Goal: Task Accomplishment & Management: Manage account settings

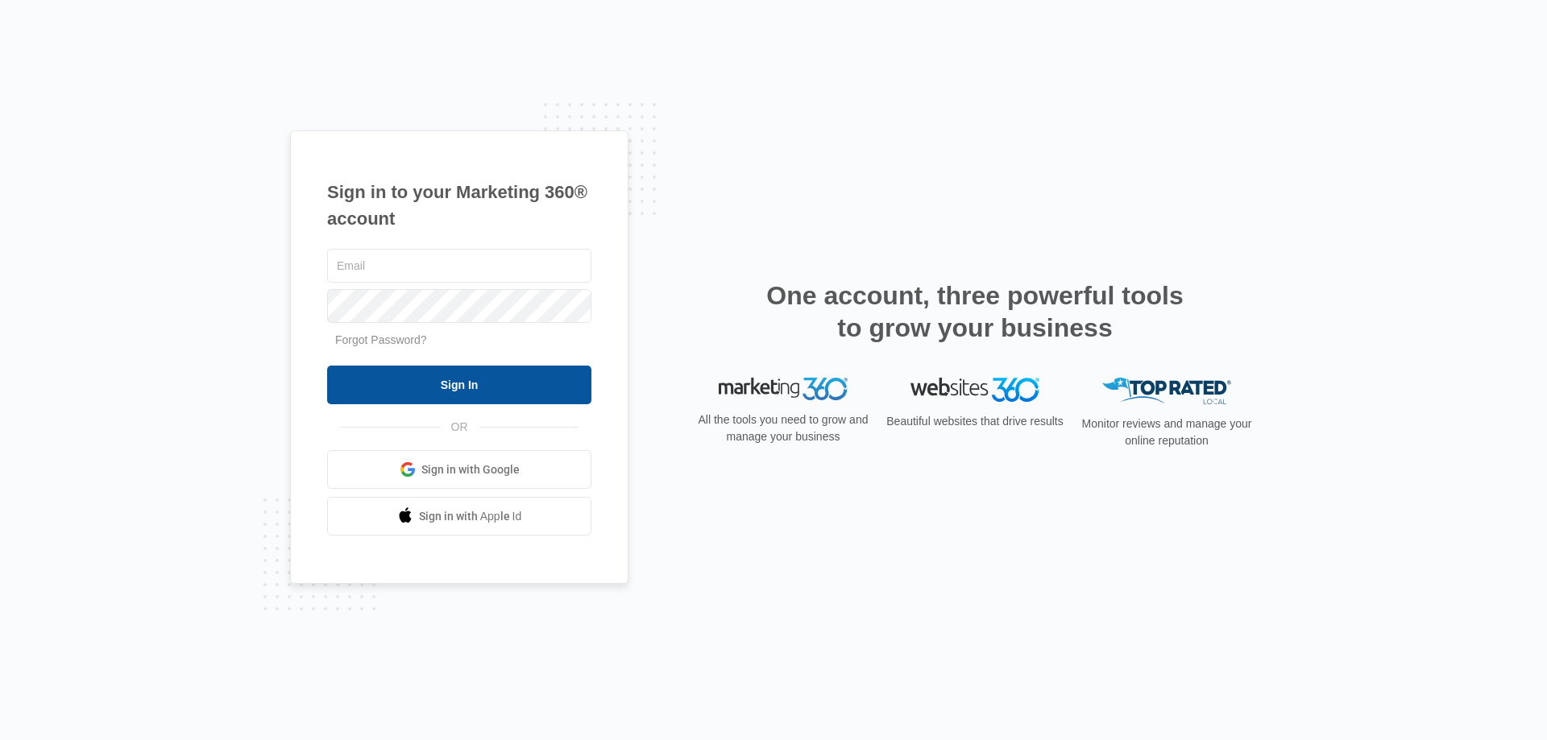
type input "[EMAIL_ADDRESS][DOMAIN_NAME]"
click at [427, 380] on input "Sign In" at bounding box center [459, 385] width 264 height 39
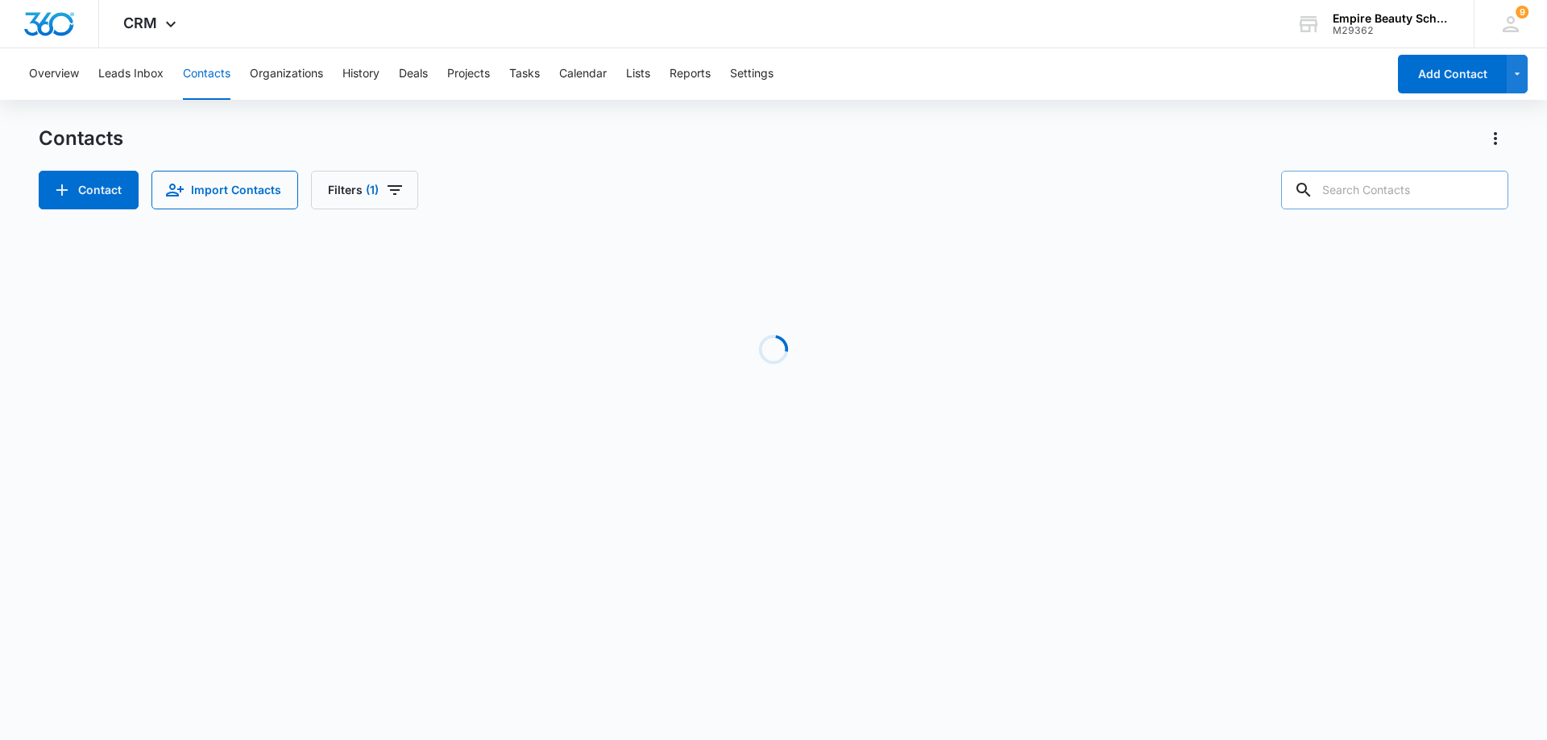
click at [1409, 189] on input "text" at bounding box center [1394, 190] width 227 height 39
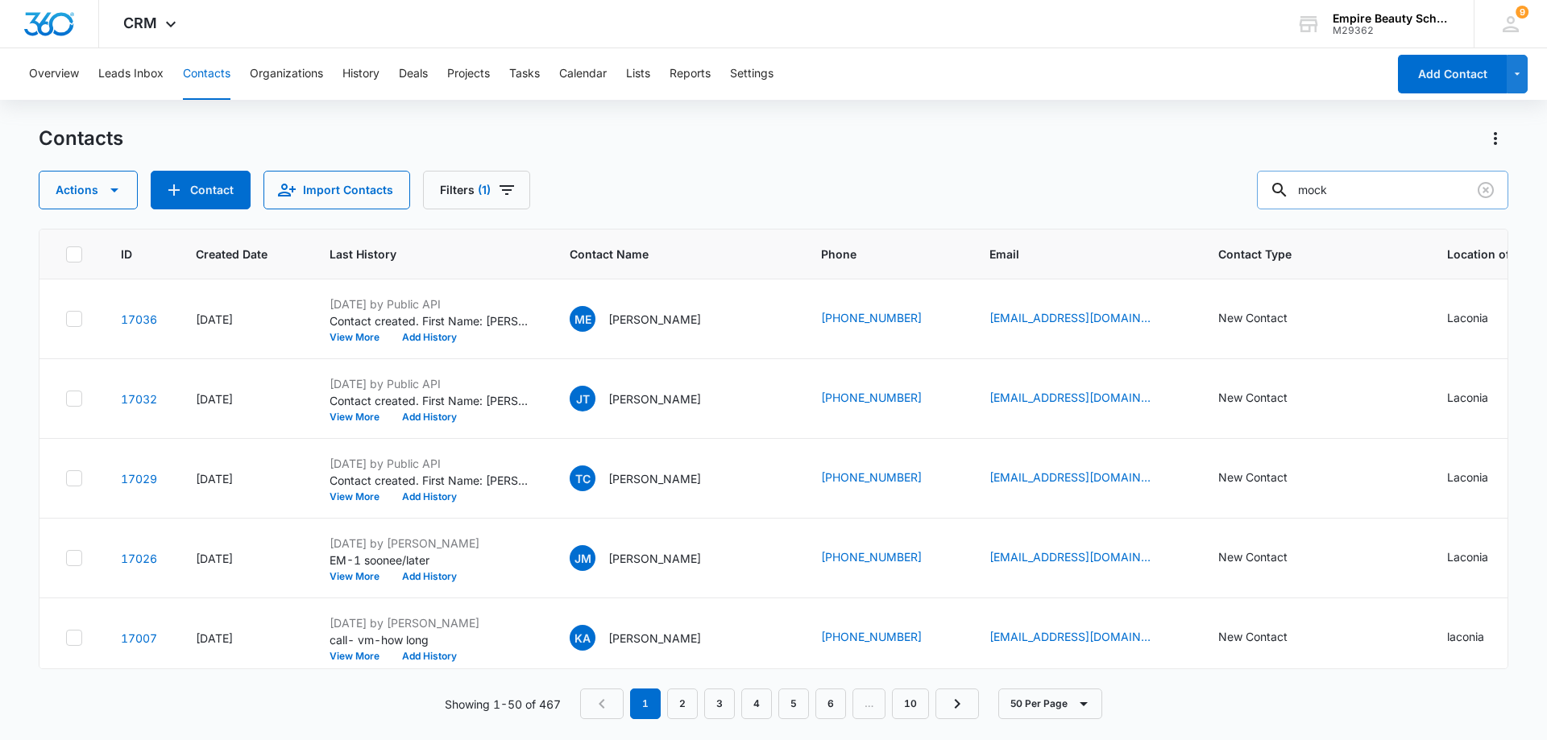
type input "mock"
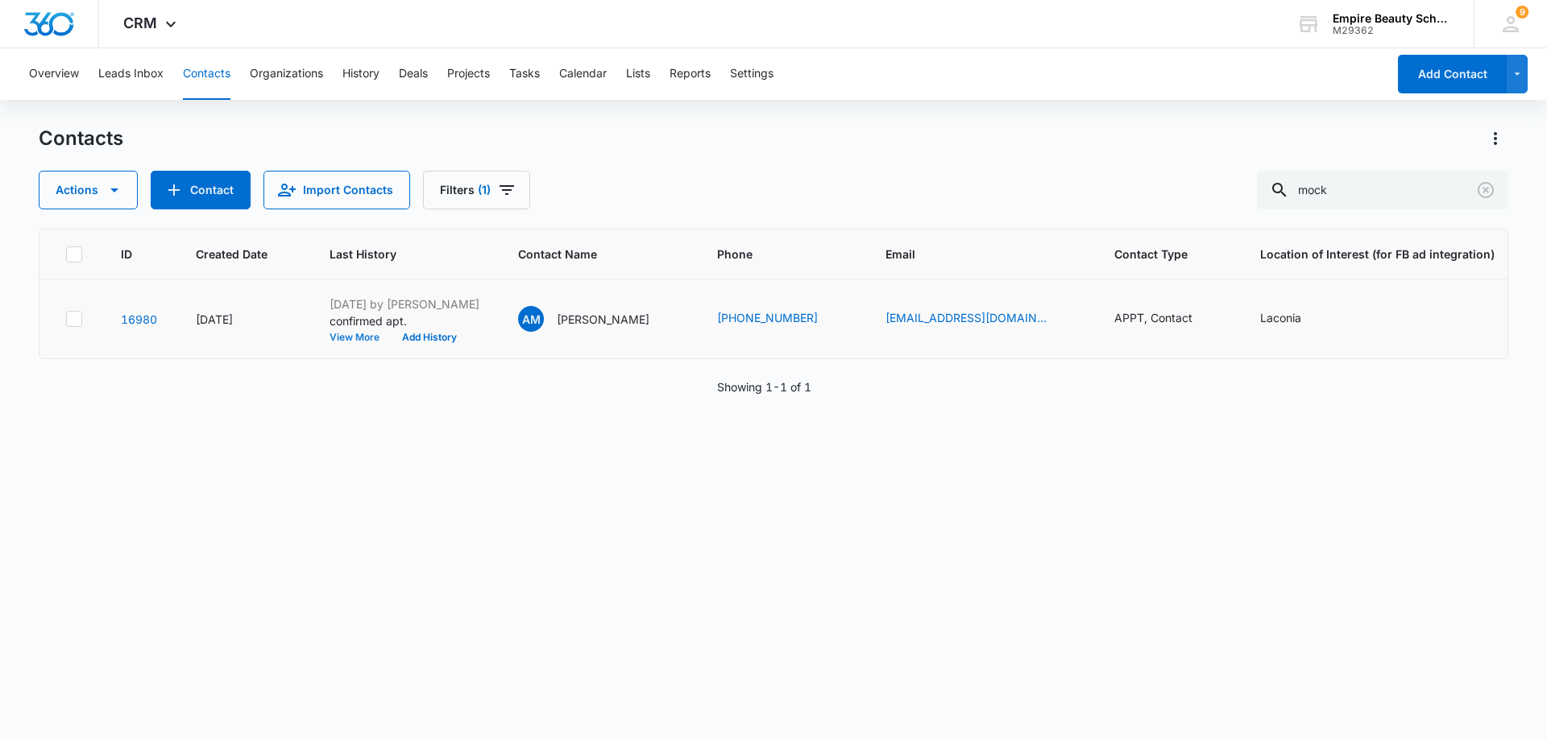
click at [367, 335] on button "View More" at bounding box center [359, 338] width 61 height 10
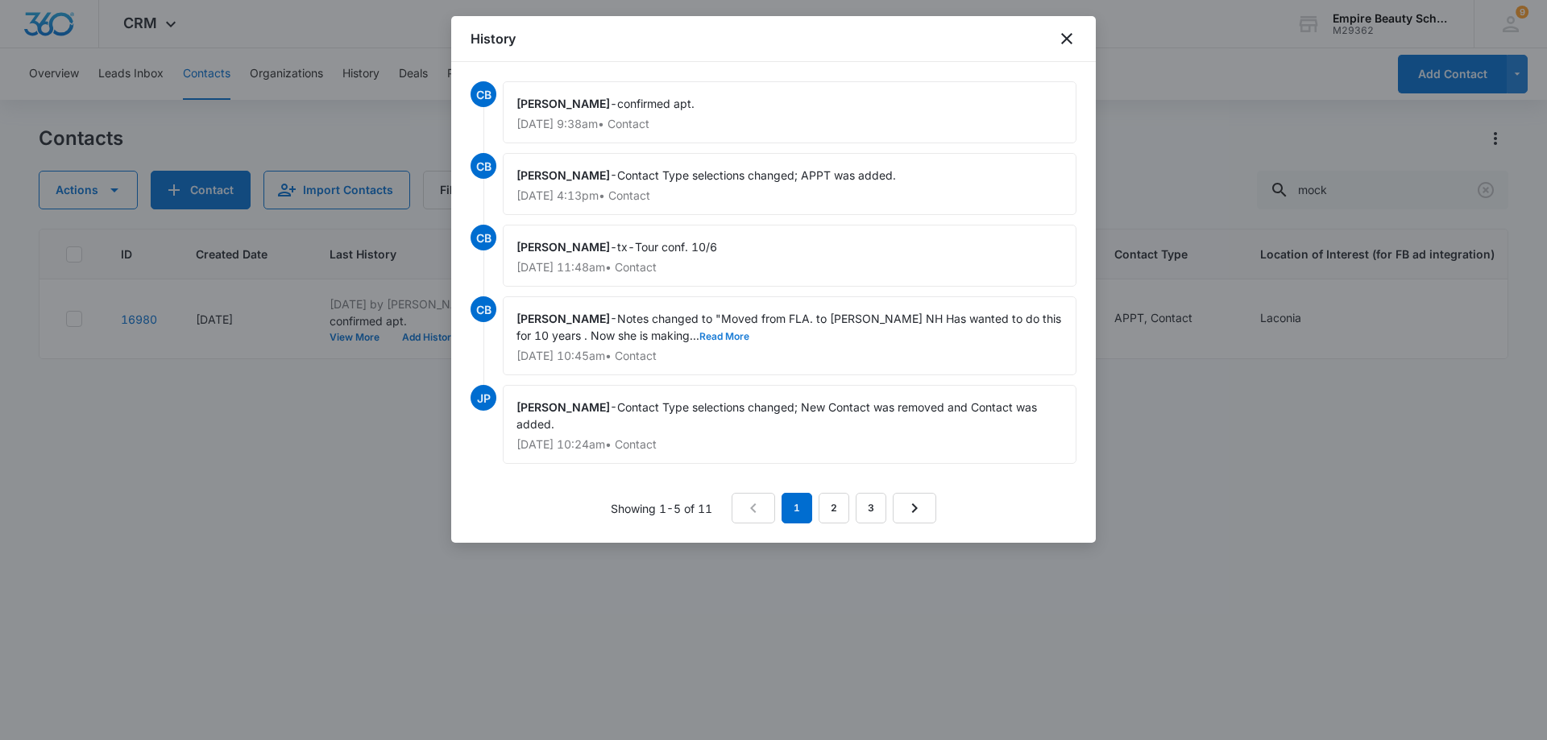
click at [699, 335] on button "Read More" at bounding box center [724, 337] width 50 height 10
click at [835, 508] on link "2" at bounding box center [833, 508] width 31 height 31
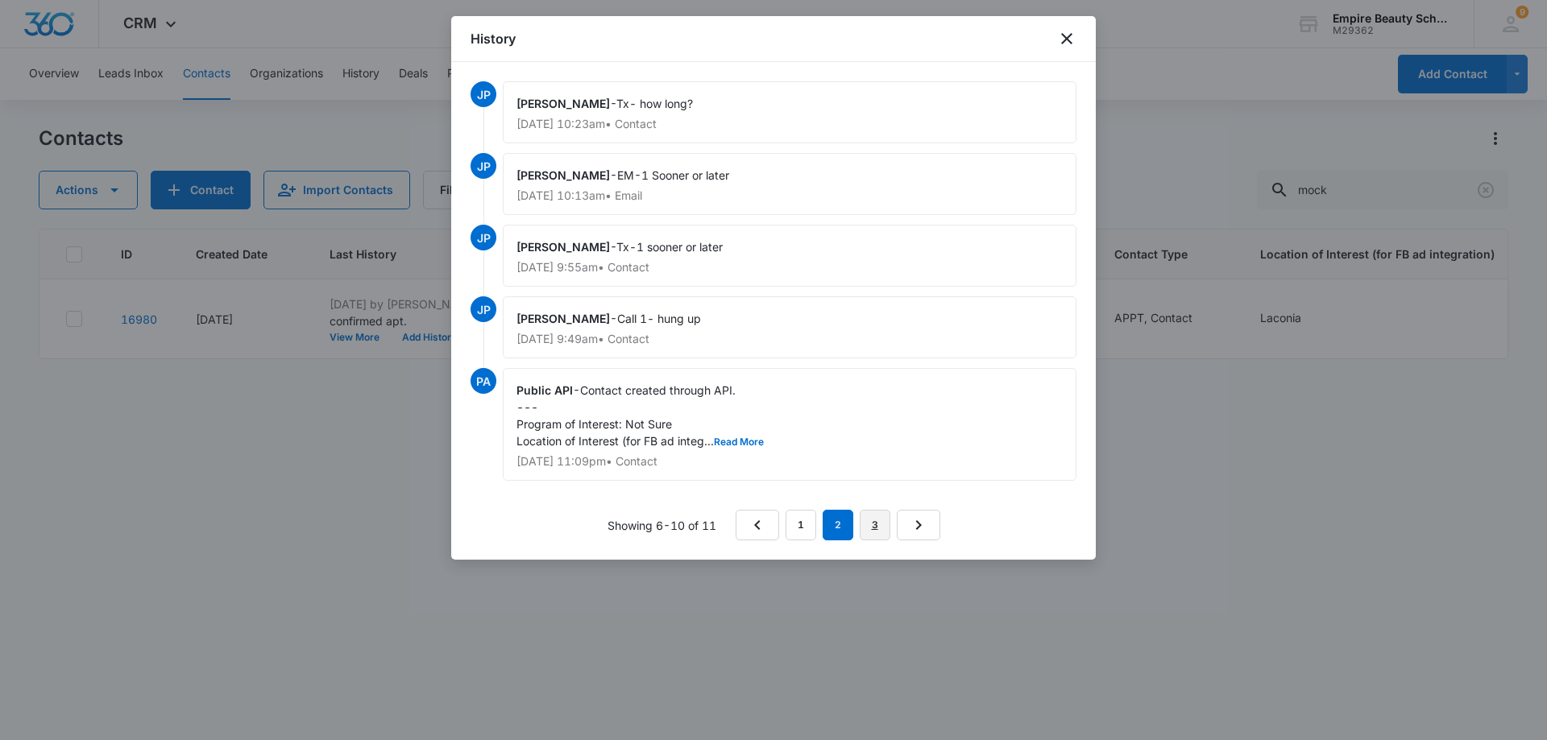
click at [878, 528] on link "3" at bounding box center [875, 525] width 31 height 31
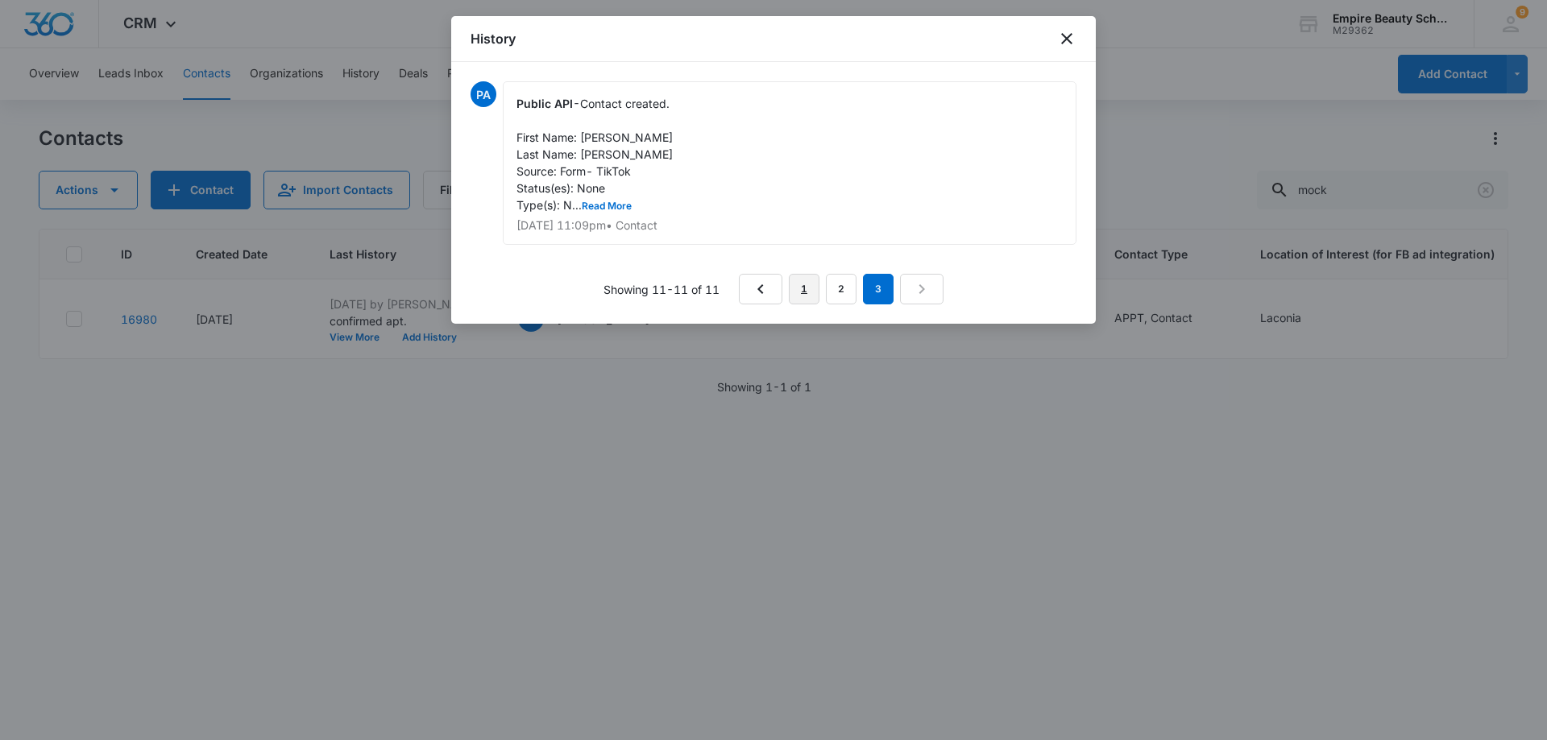
click at [795, 290] on link "1" at bounding box center [804, 289] width 31 height 31
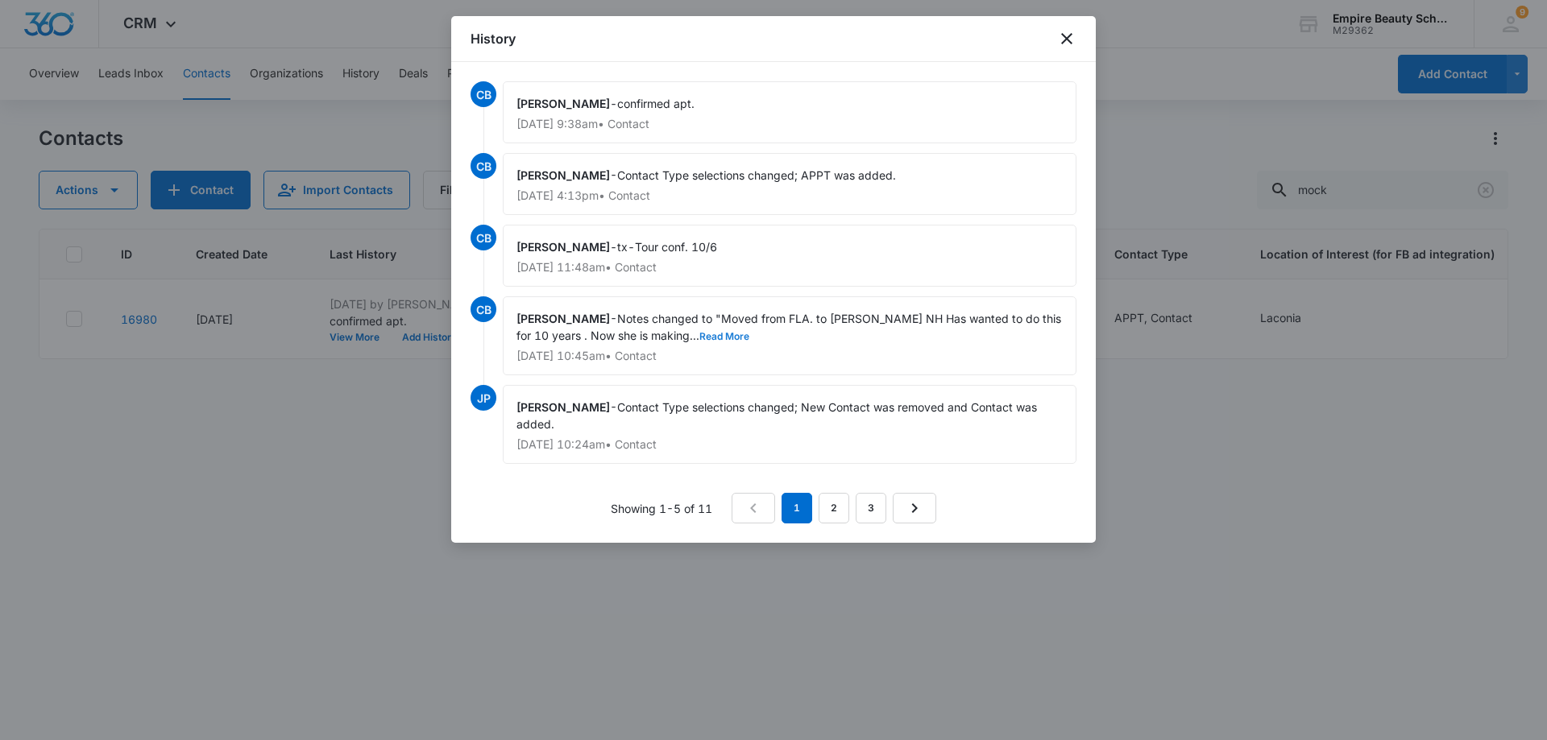
click at [699, 337] on button "Read More" at bounding box center [724, 337] width 50 height 10
click at [1063, 36] on icon "close" at bounding box center [1066, 38] width 19 height 19
